Goal: Navigation & Orientation: Find specific page/section

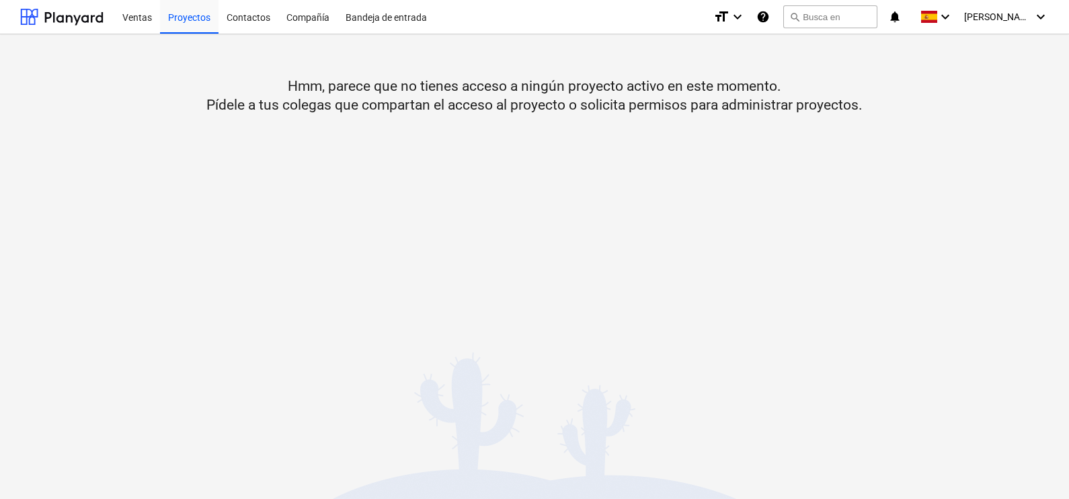
click at [1022, 11] on div "Advertencia: No se ha cargado la lista de monedas mundiales" at bounding box center [878, 14] width 293 height 16
click at [1034, 21] on div "Advertencia: No se ha cargado la lista de monedas mundiales" at bounding box center [880, 14] width 363 height 28
click at [1050, 15] on div "Advertencia: No se ha cargado la lista de monedas mundiales" at bounding box center [880, 14] width 363 height 28
click at [1046, 15] on div "Advertencia: No se ha cargado la lista de monedas mundiales" at bounding box center [880, 14] width 363 height 28
click at [1040, 15] on div "Advertencia: No se ha cargado la lista de monedas mundiales" at bounding box center [880, 14] width 363 height 28
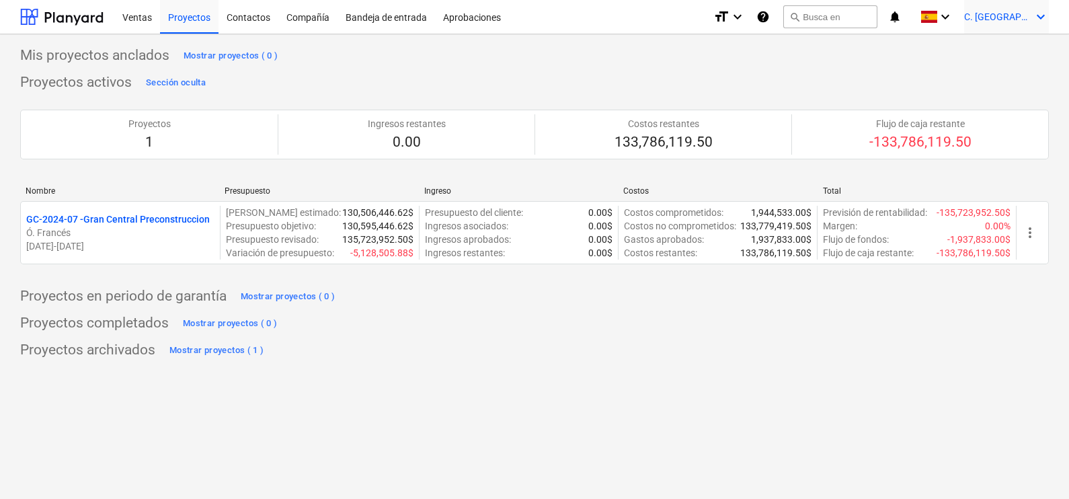
click at [1020, 16] on span "C. [GEOGRAPHIC_DATA]" at bounding box center [997, 16] width 67 height 11
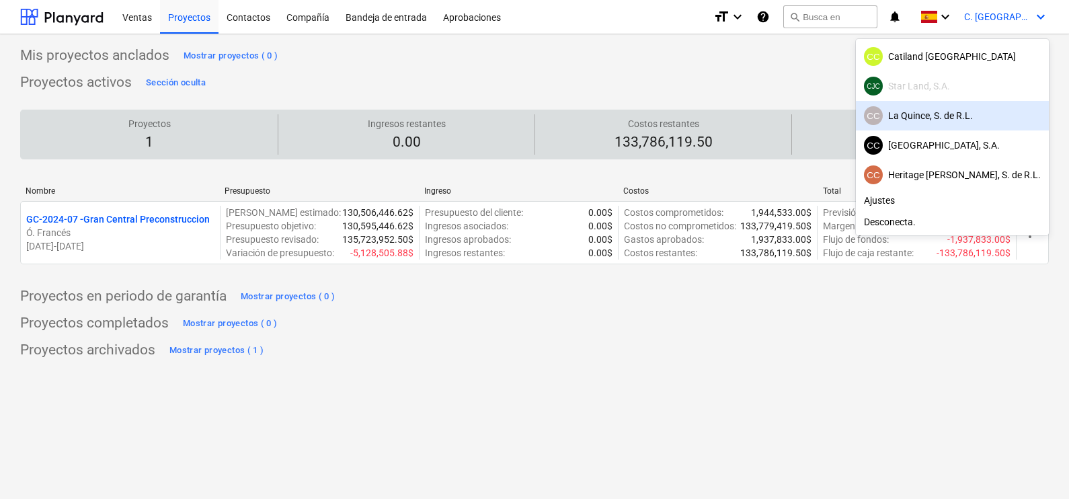
click at [945, 114] on div "CC La Quince, S. de R.L." at bounding box center [952, 115] width 177 height 19
